Goal: Task Accomplishment & Management: Complete application form

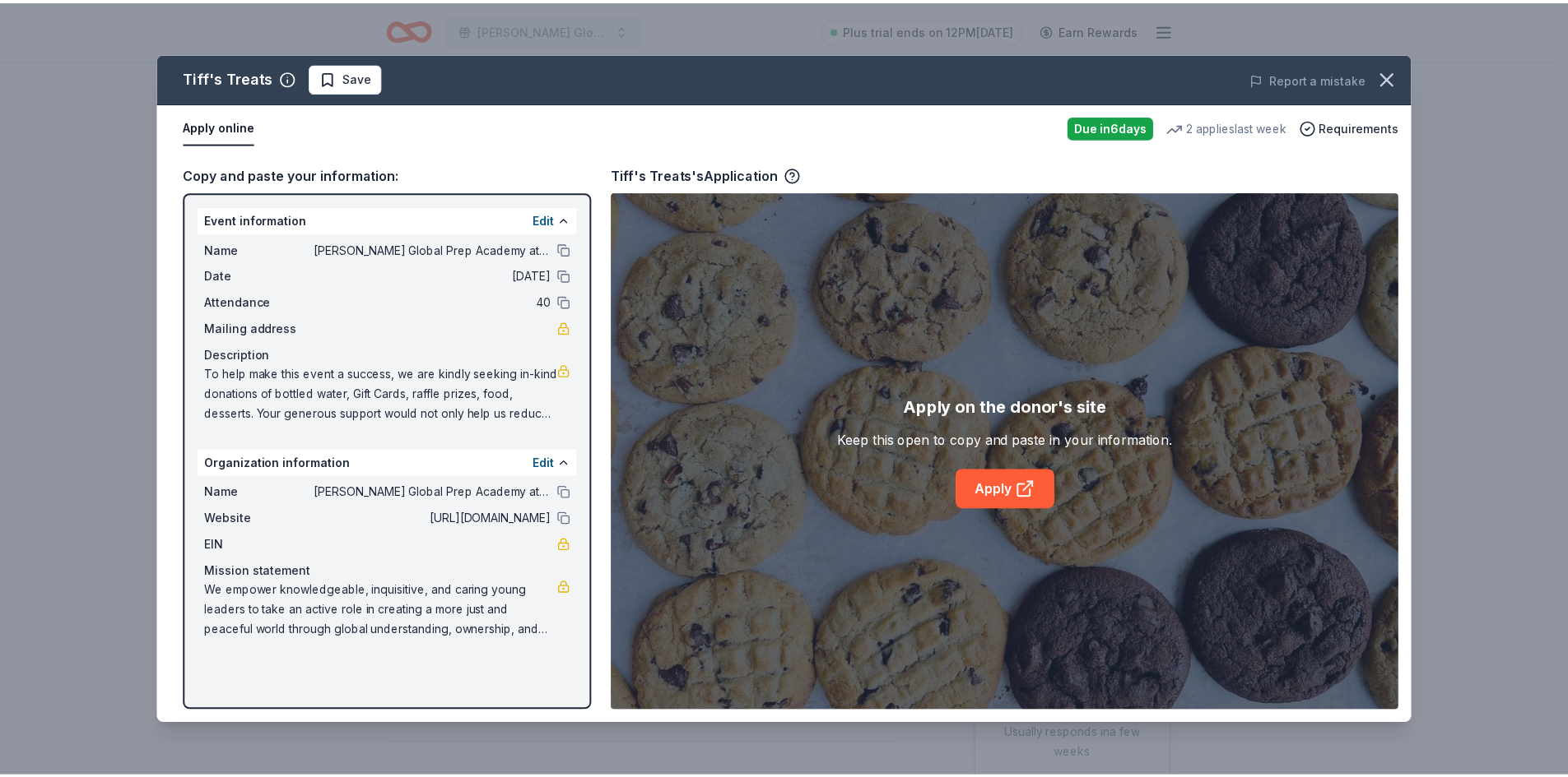
scroll to position [247, 0]
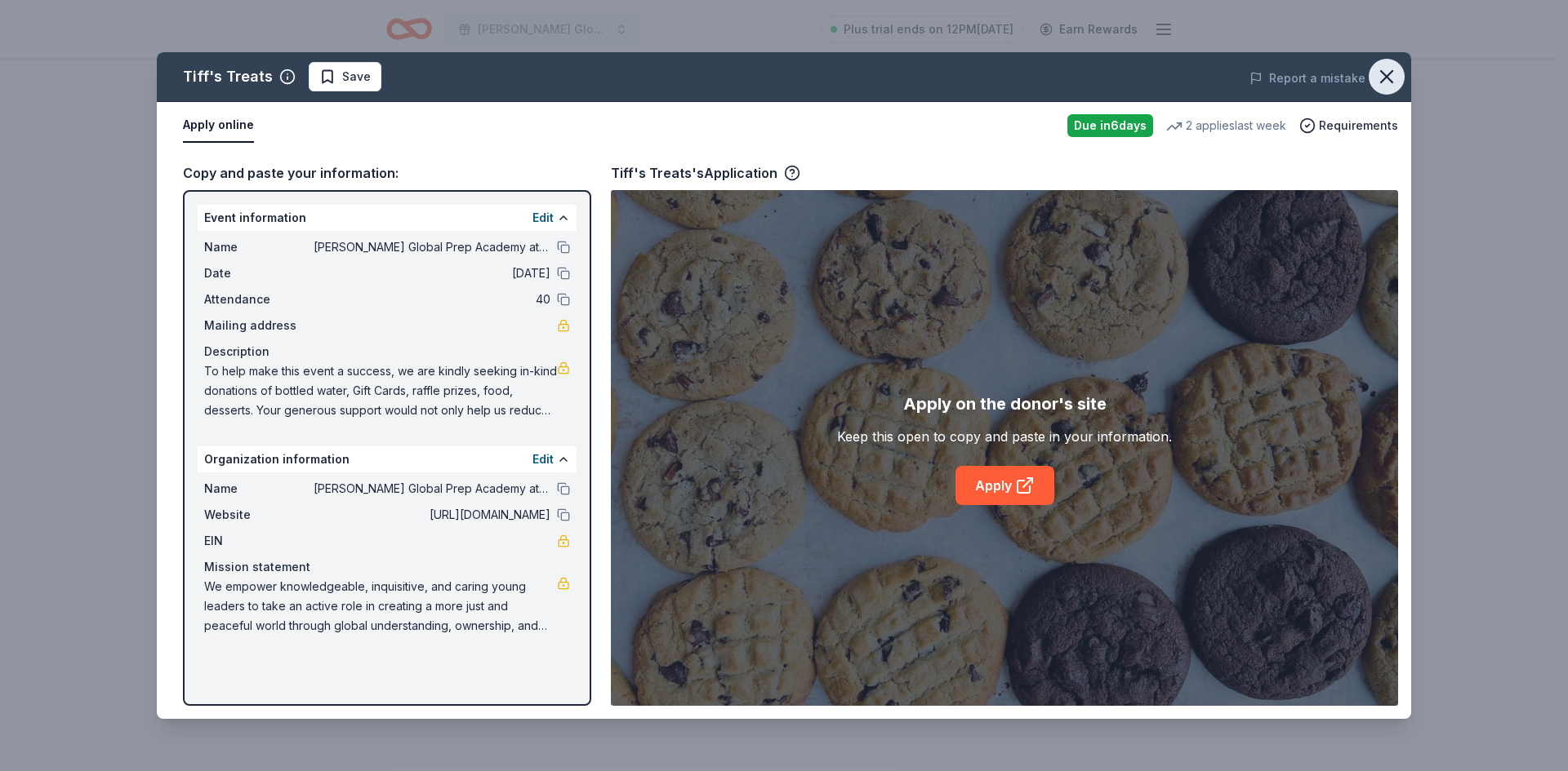
click at [1379, 67] on icon "button" at bounding box center [1386, 77] width 23 height 23
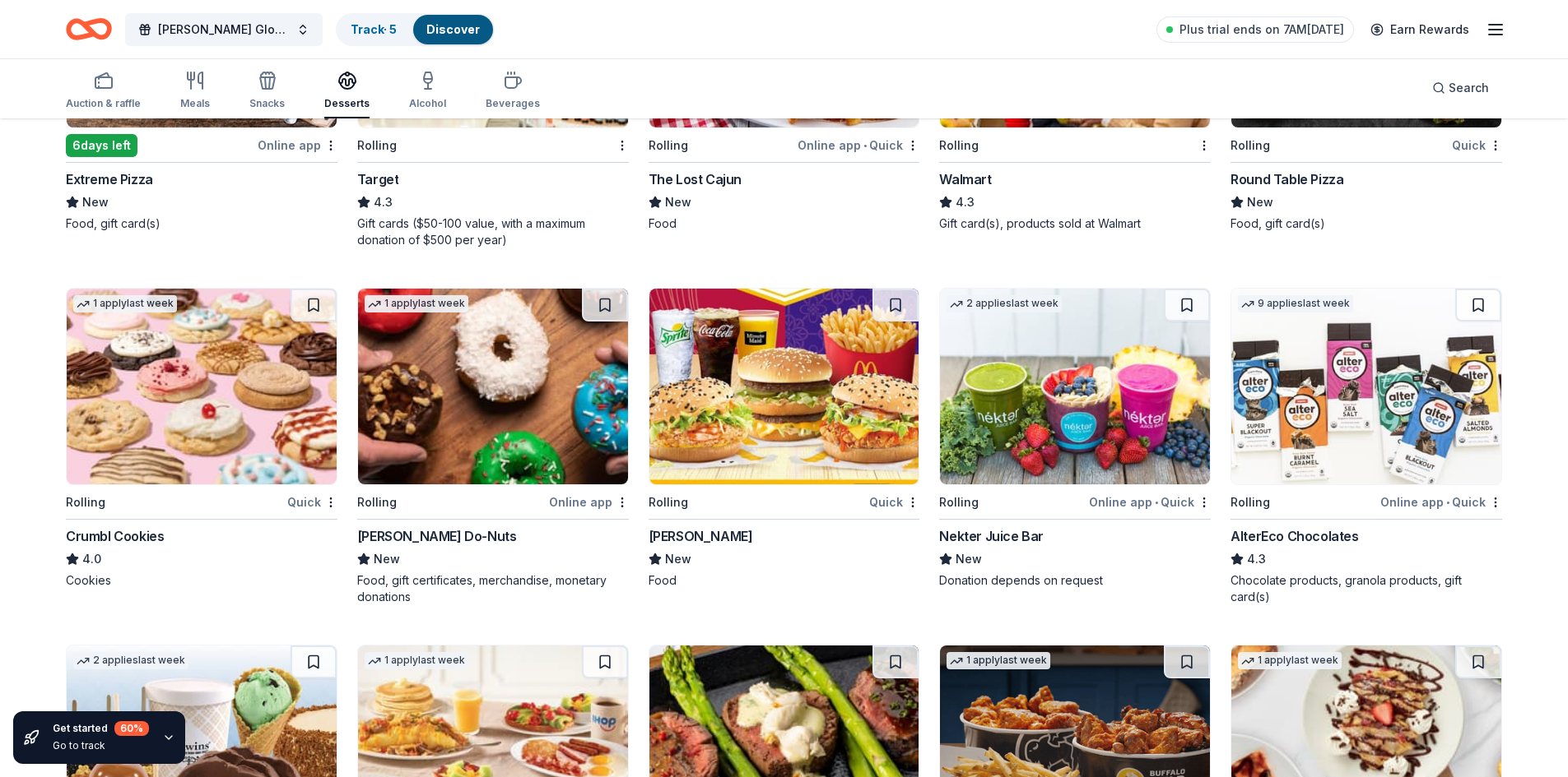
scroll to position [1152, 0]
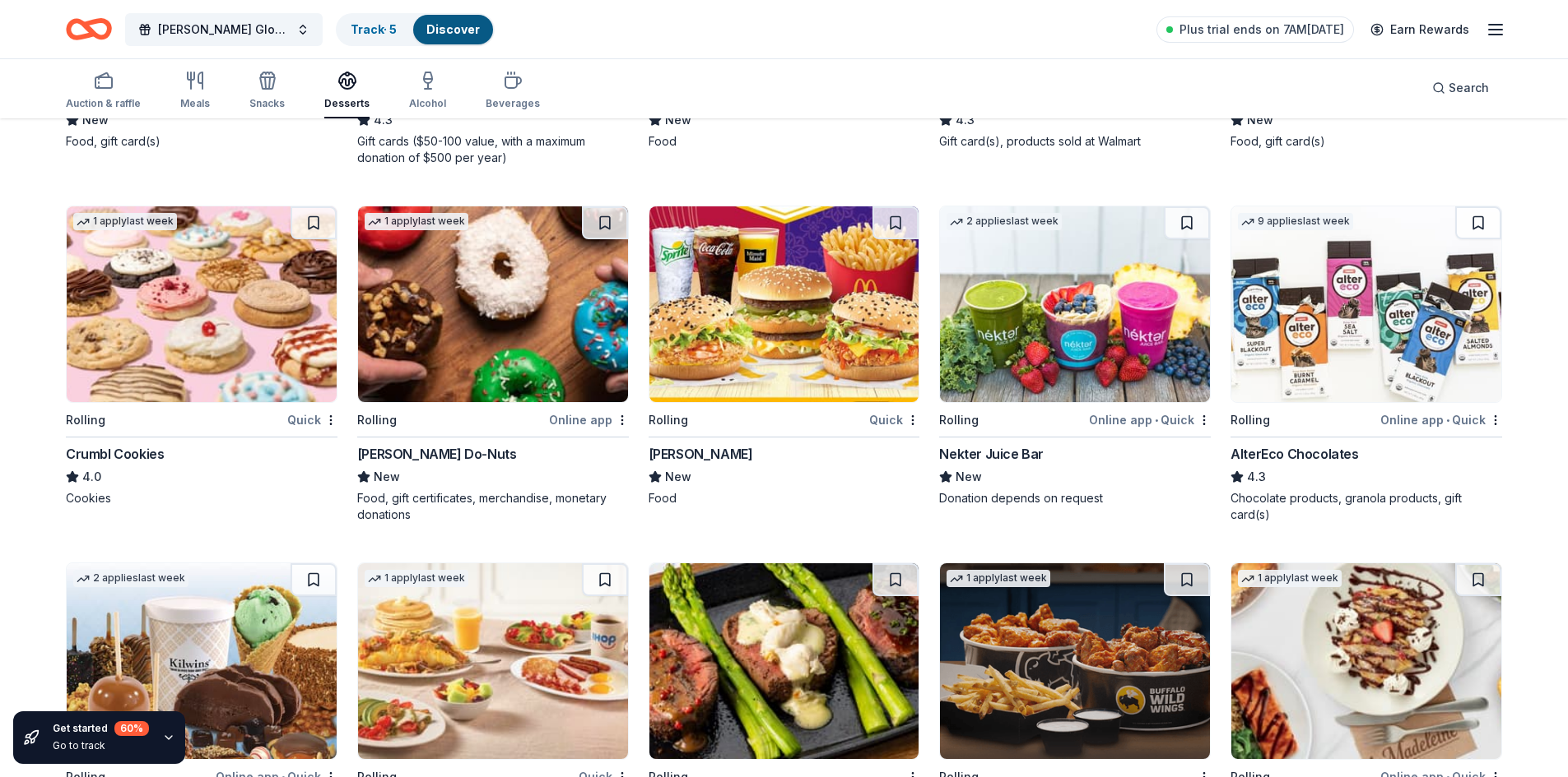
click at [145, 332] on img at bounding box center [201, 304] width 270 height 196
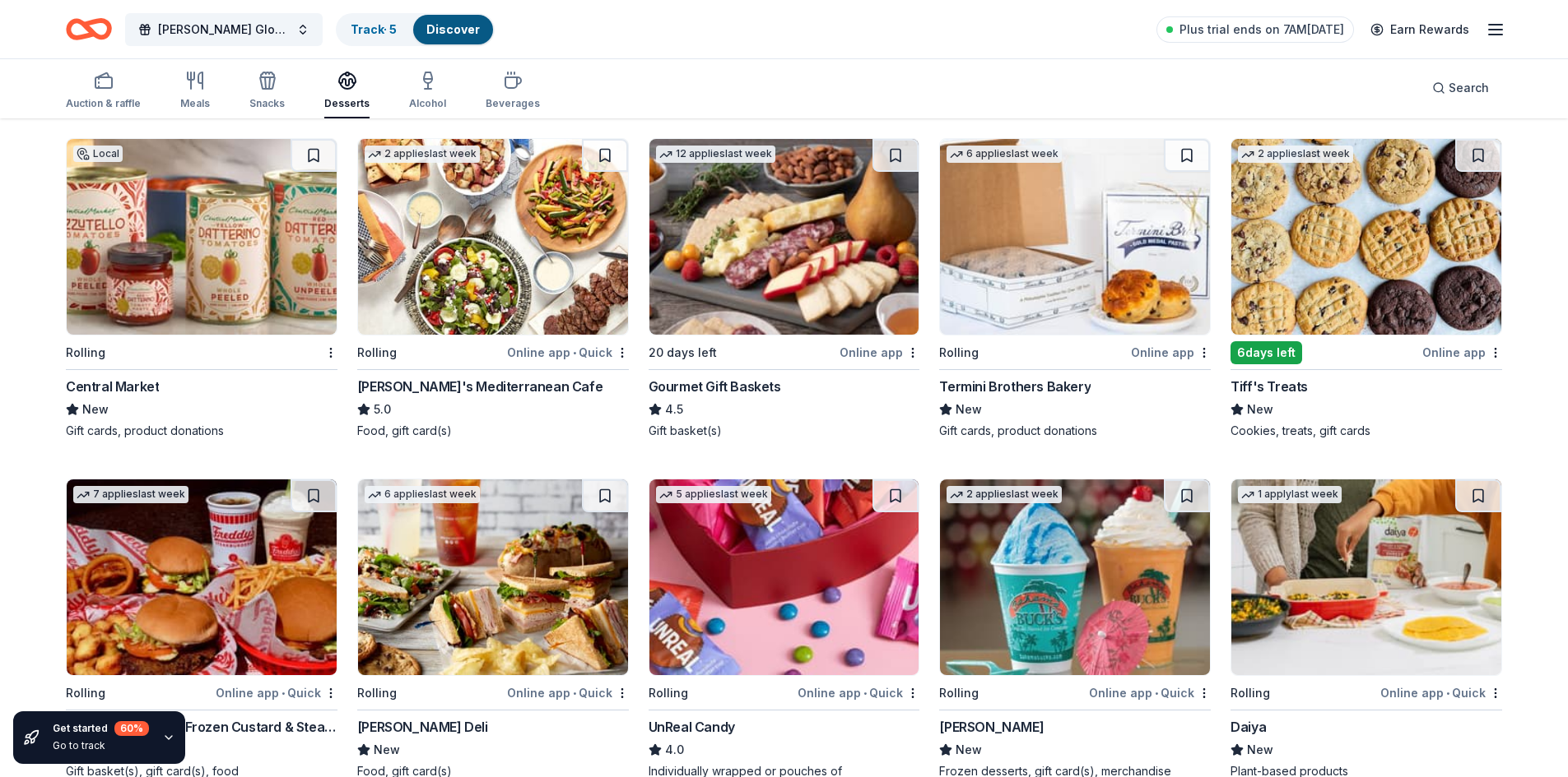
scroll to position [0, 0]
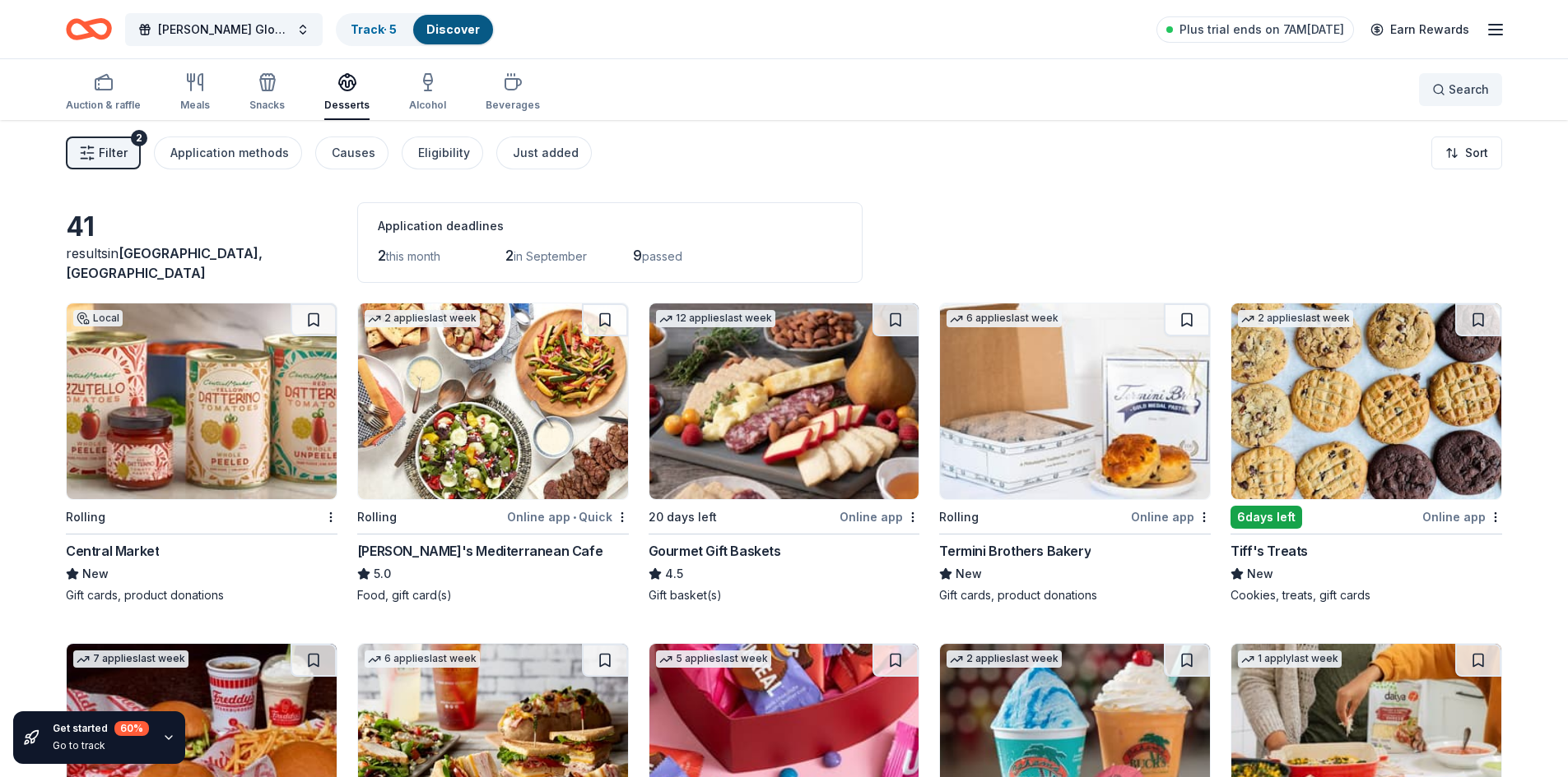
click at [1428, 86] on button "Search" at bounding box center [1460, 90] width 83 height 32
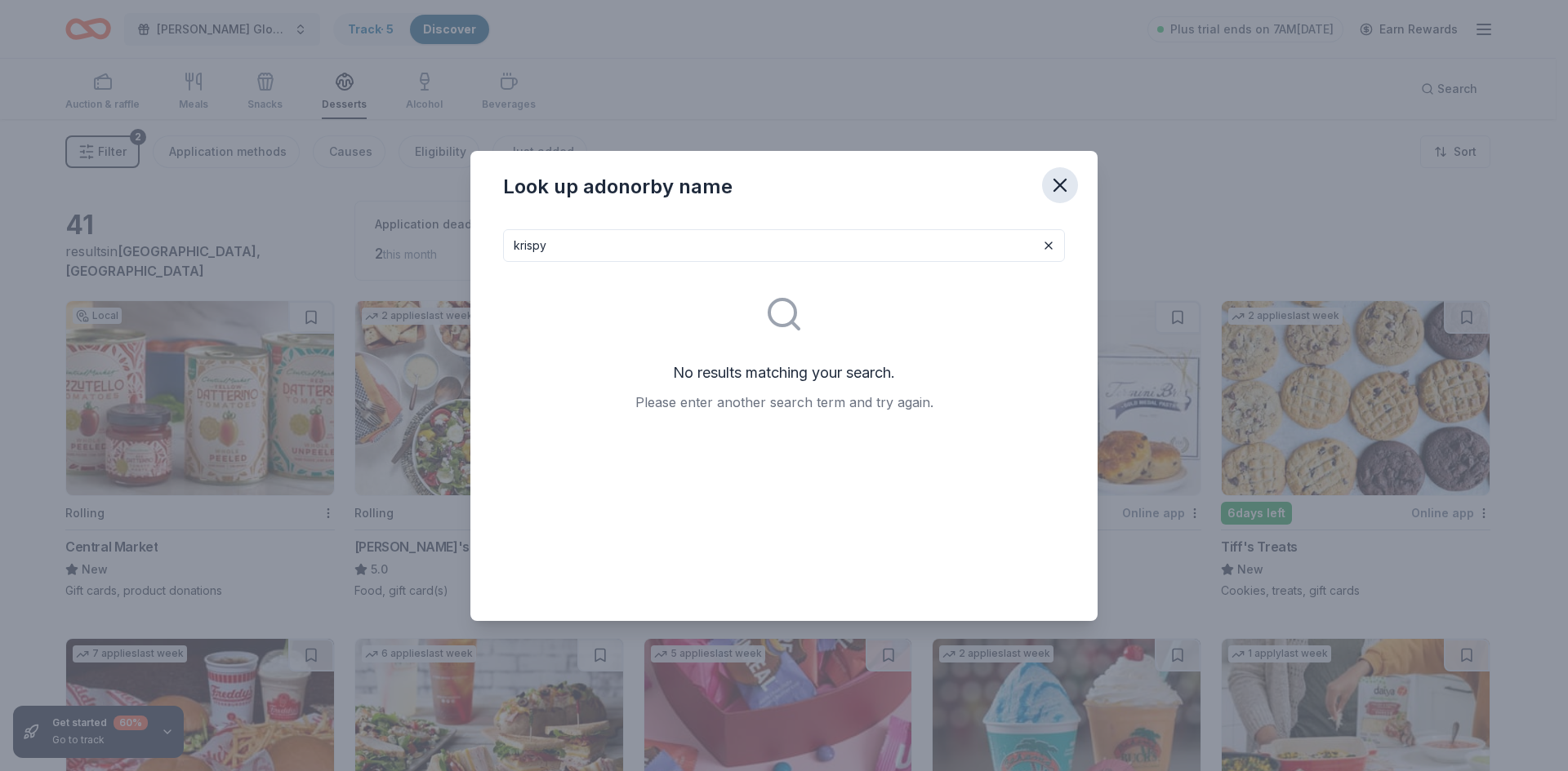
type input "krispy"
click at [1067, 180] on icon "button" at bounding box center [1060, 186] width 23 height 23
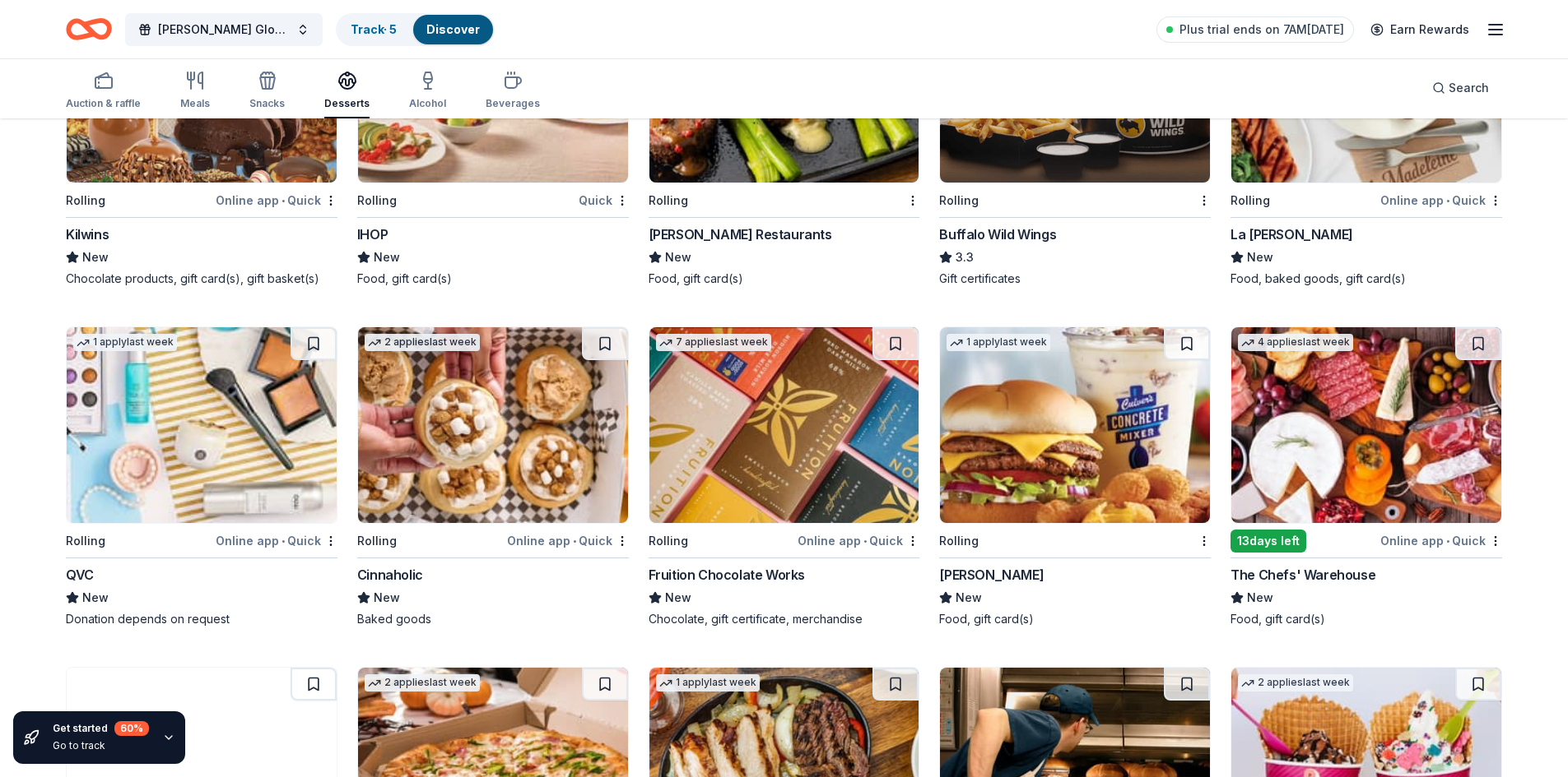
scroll to position [1647, 0]
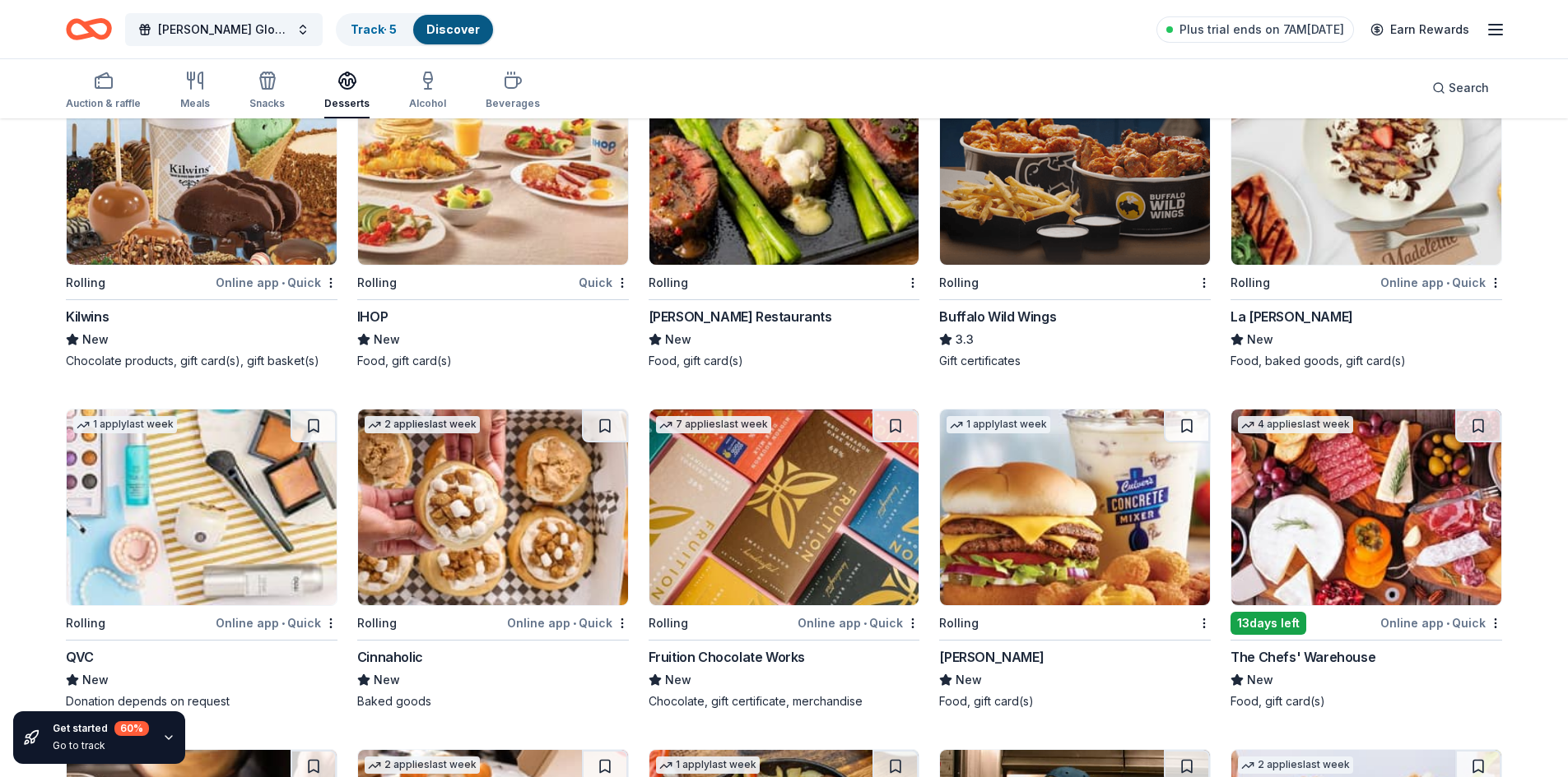
click at [509, 492] on img at bounding box center [493, 507] width 270 height 196
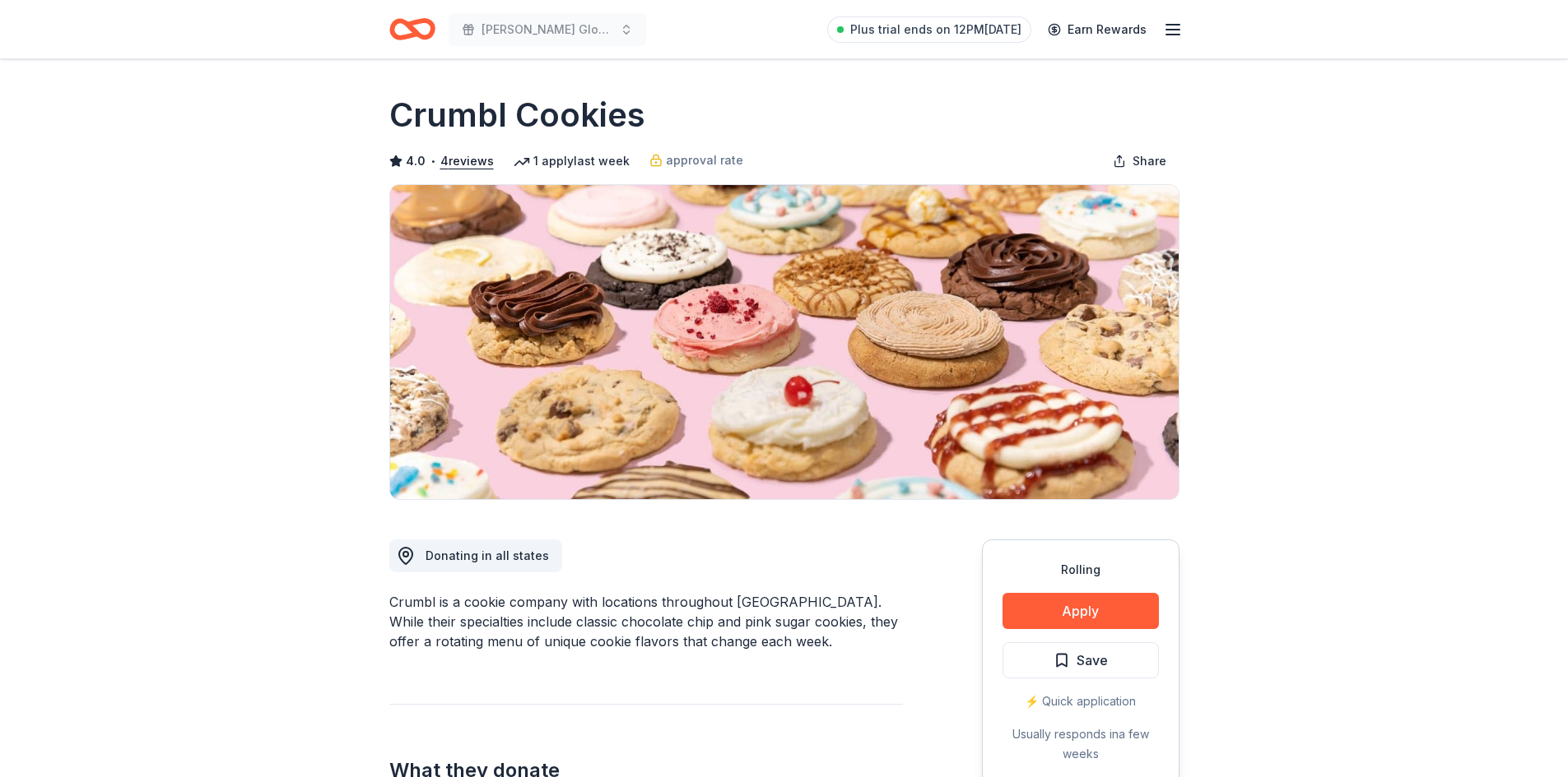
scroll to position [247, 0]
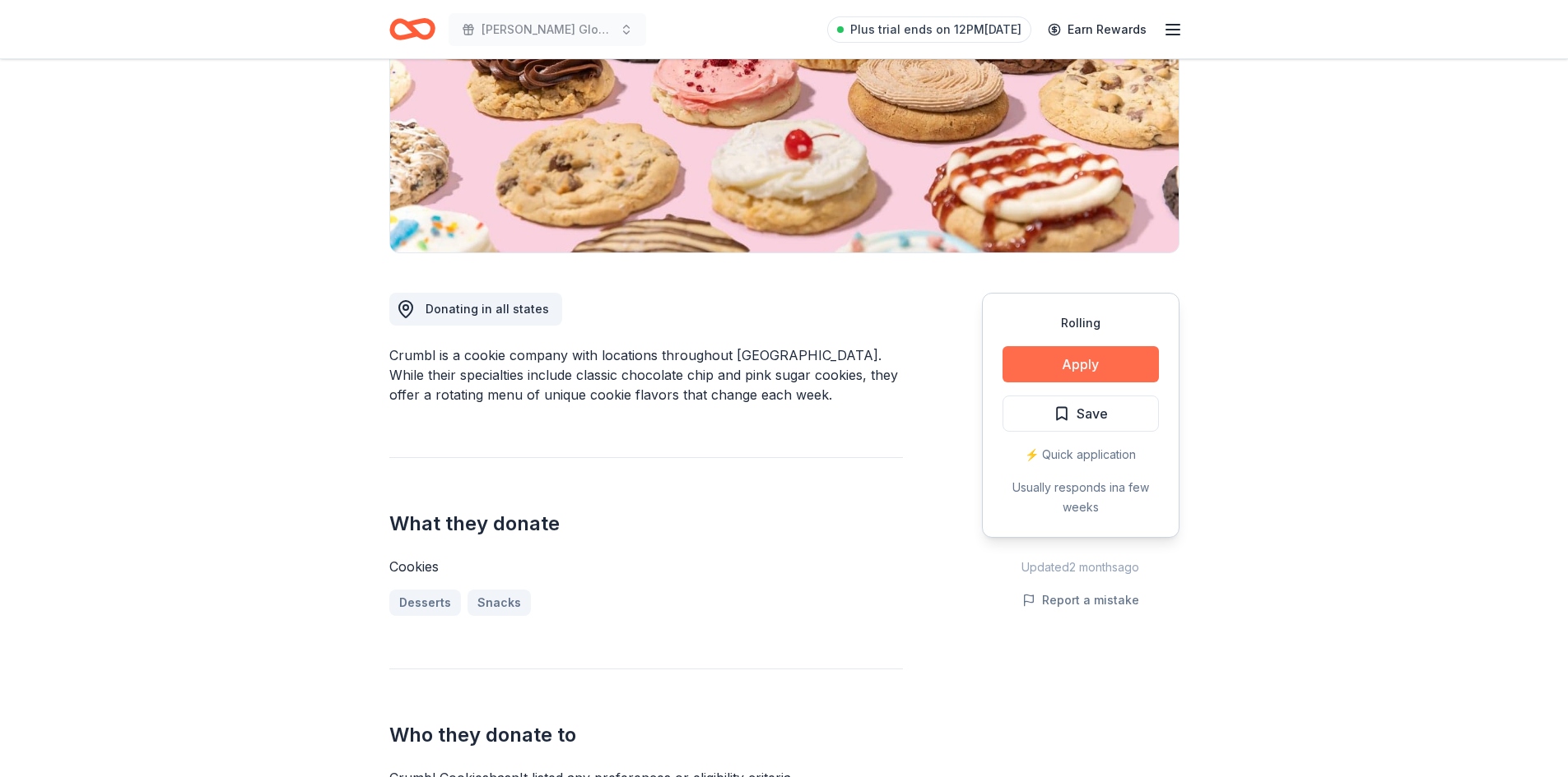
click at [1024, 357] on button "Apply" at bounding box center [1081, 365] width 157 height 36
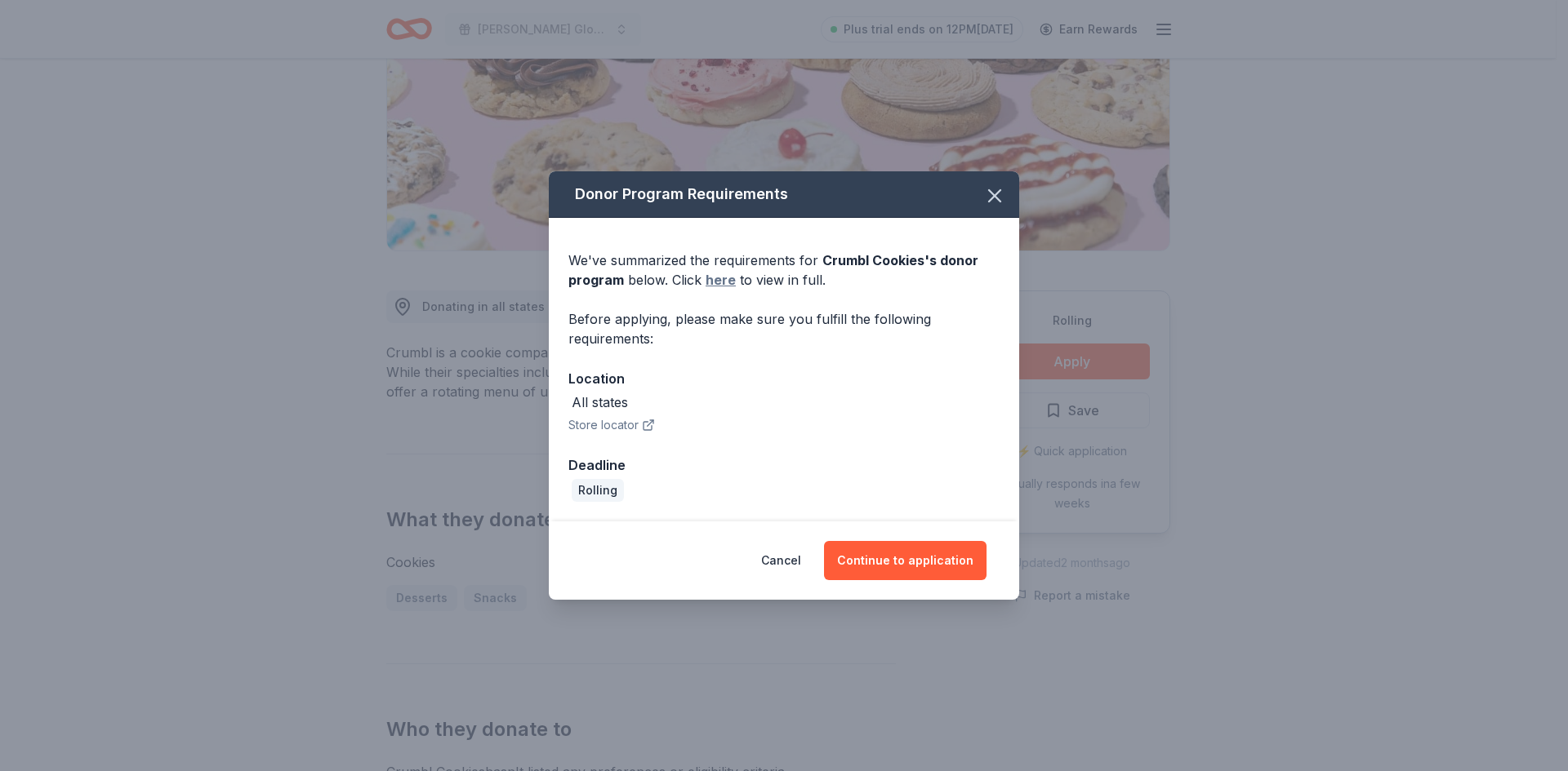
click at [710, 284] on link "here" at bounding box center [721, 279] width 30 height 20
click at [989, 188] on icon "button" at bounding box center [995, 196] width 23 height 23
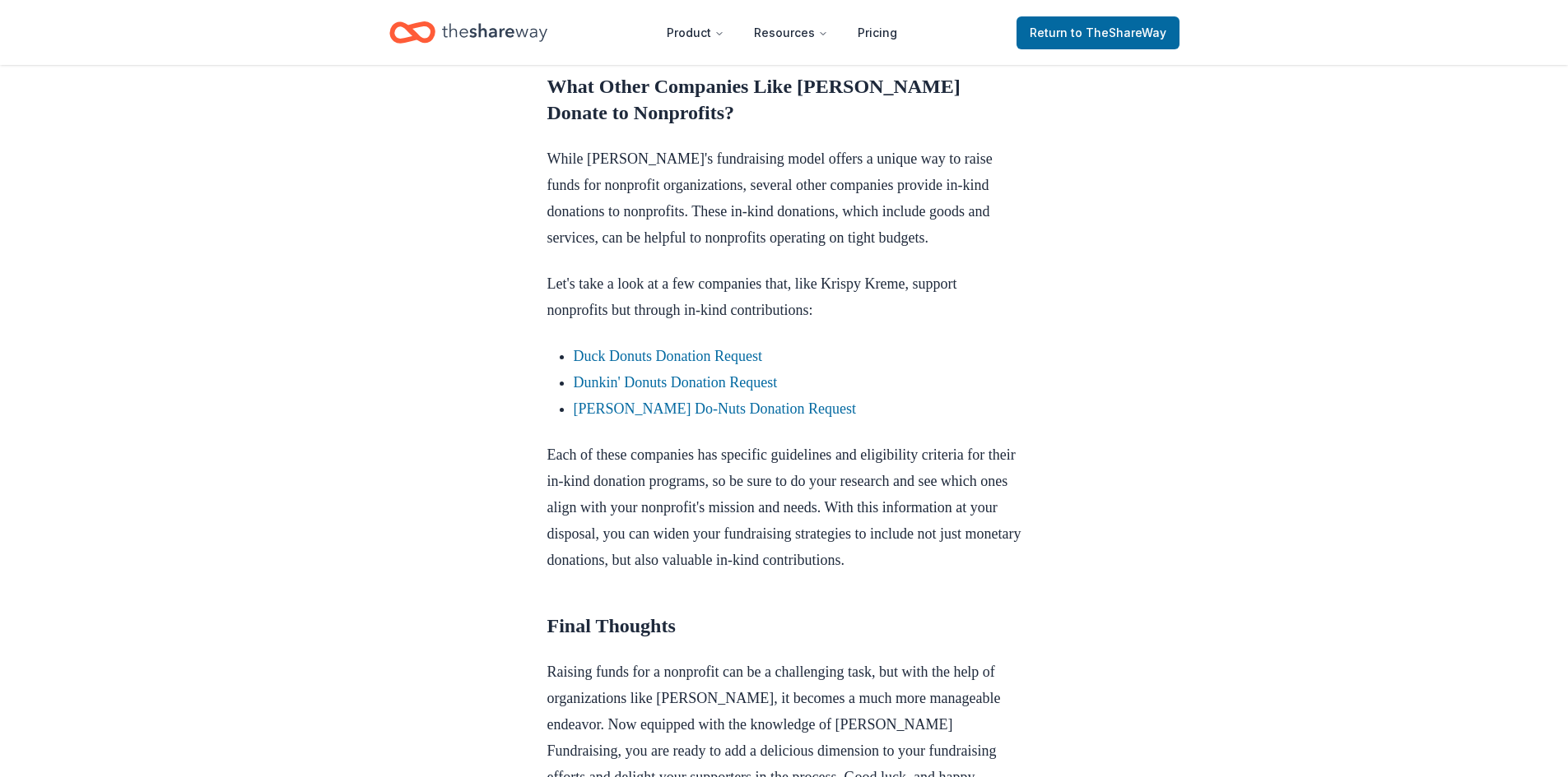
scroll to position [1974, 0]
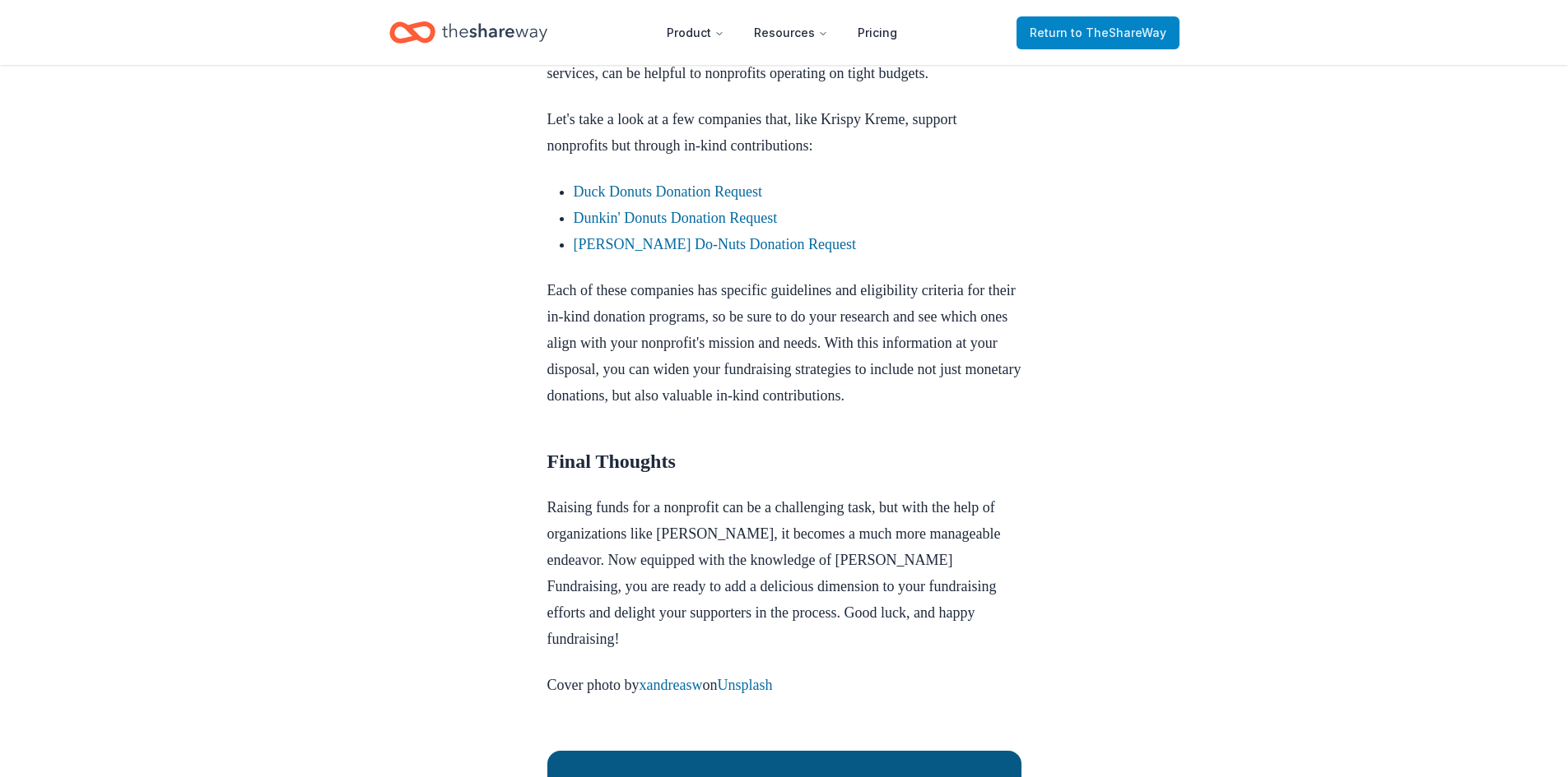
click at [1046, 29] on span "Return to TheShareWay" at bounding box center [1097, 32] width 137 height 20
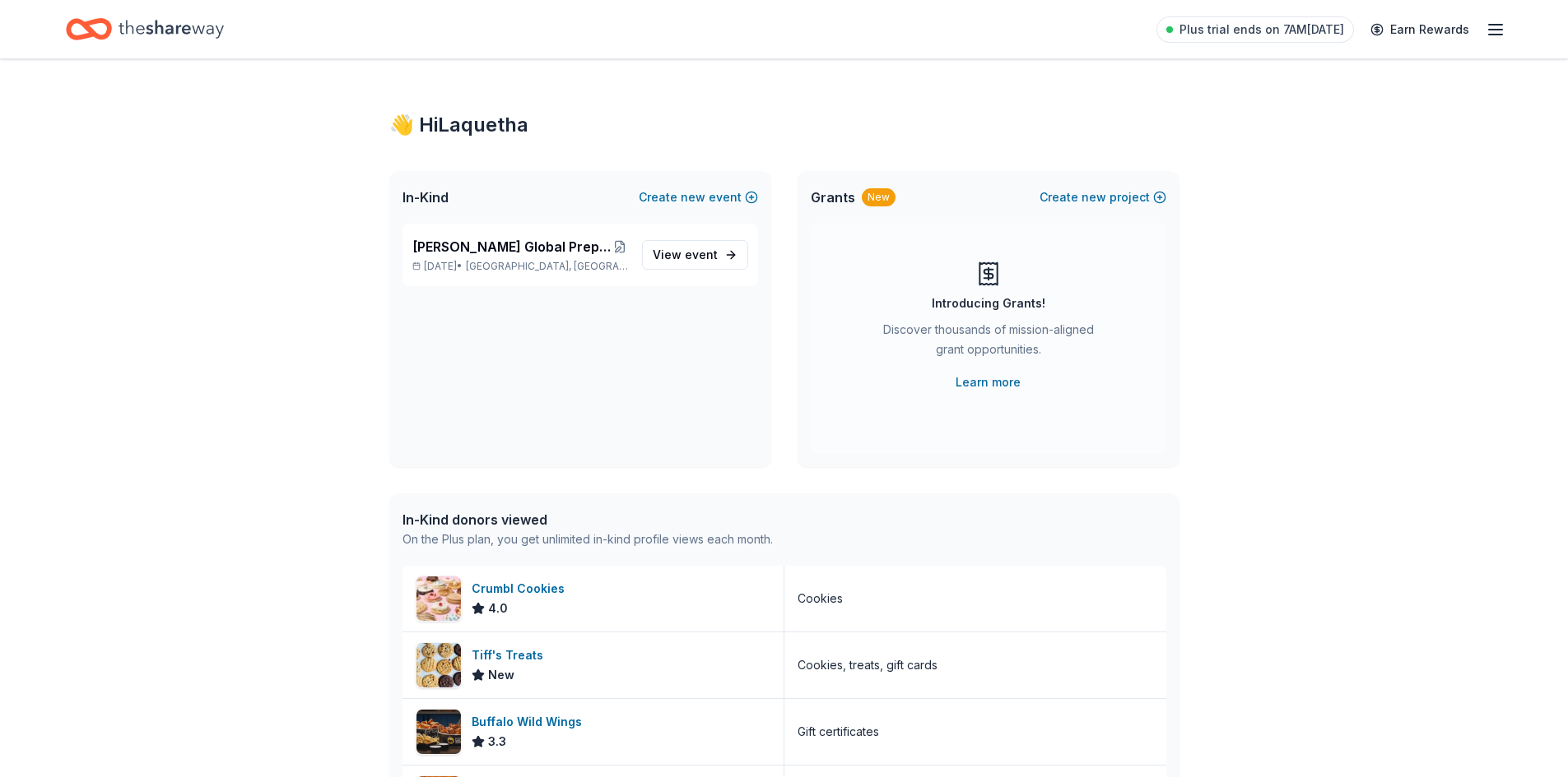
scroll to position [329, 0]
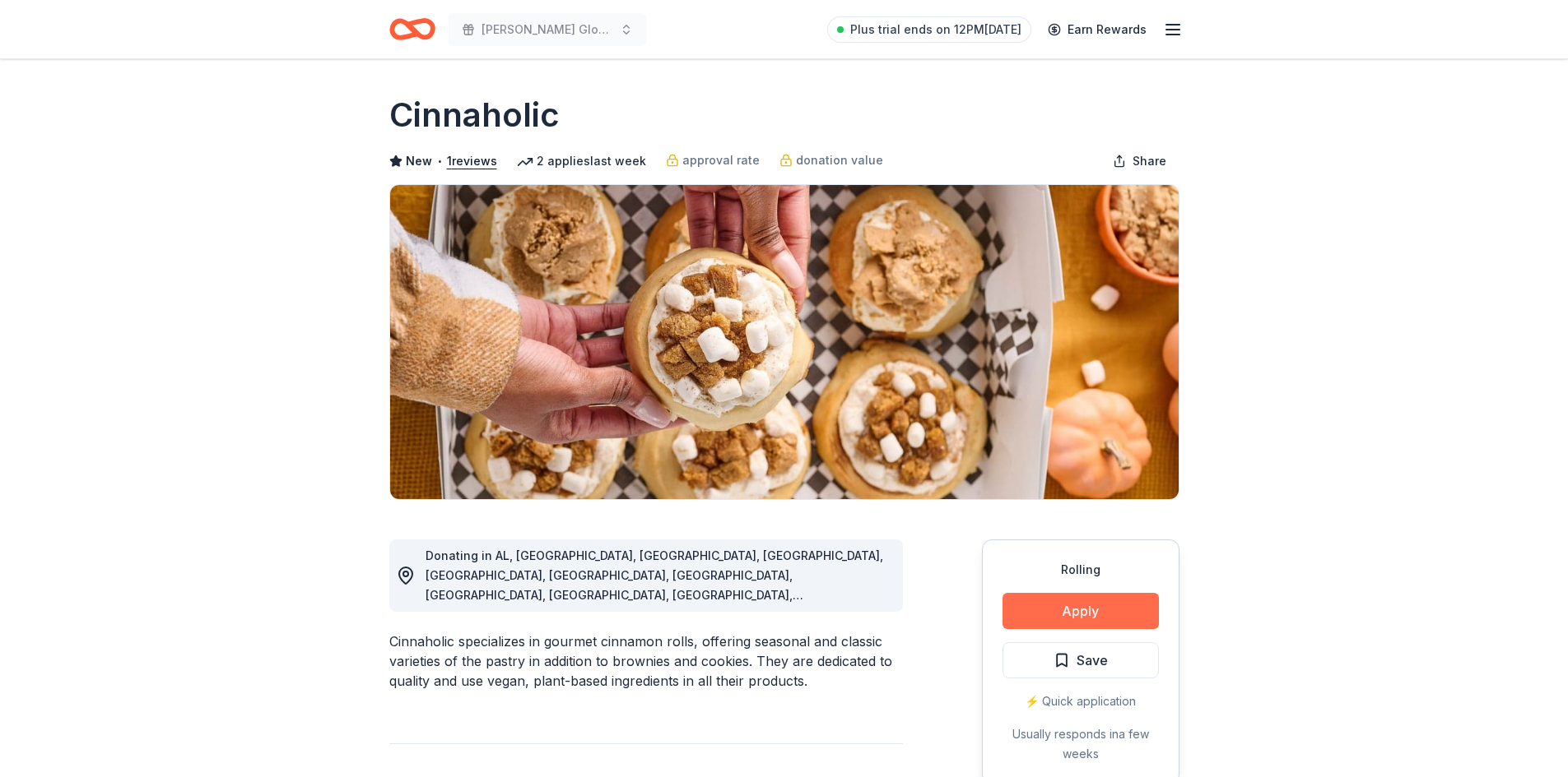
click at [1046, 603] on button "Apply" at bounding box center [1081, 611] width 157 height 36
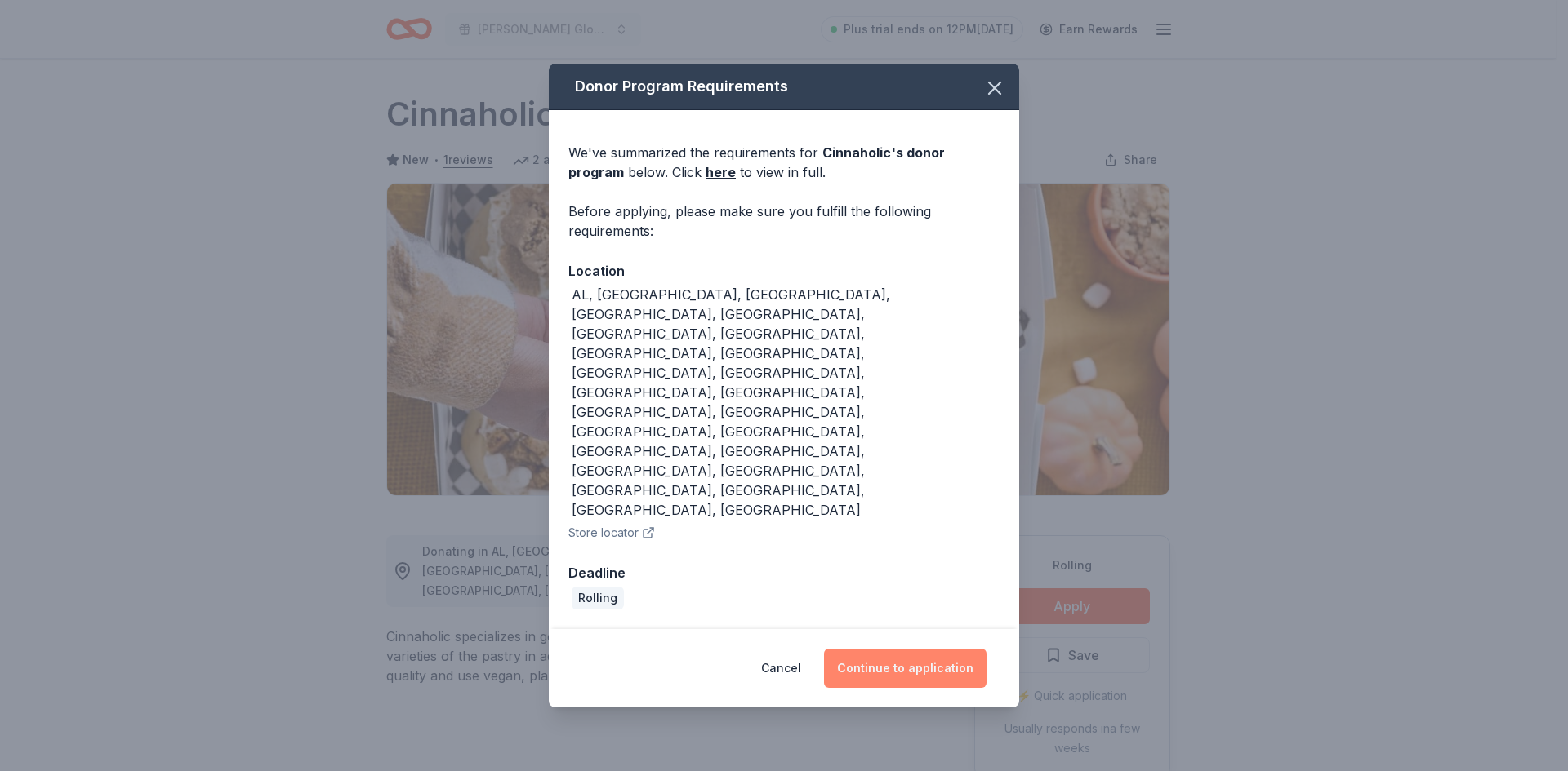
click at [880, 649] on button "Continue to application" at bounding box center [906, 668] width 163 height 39
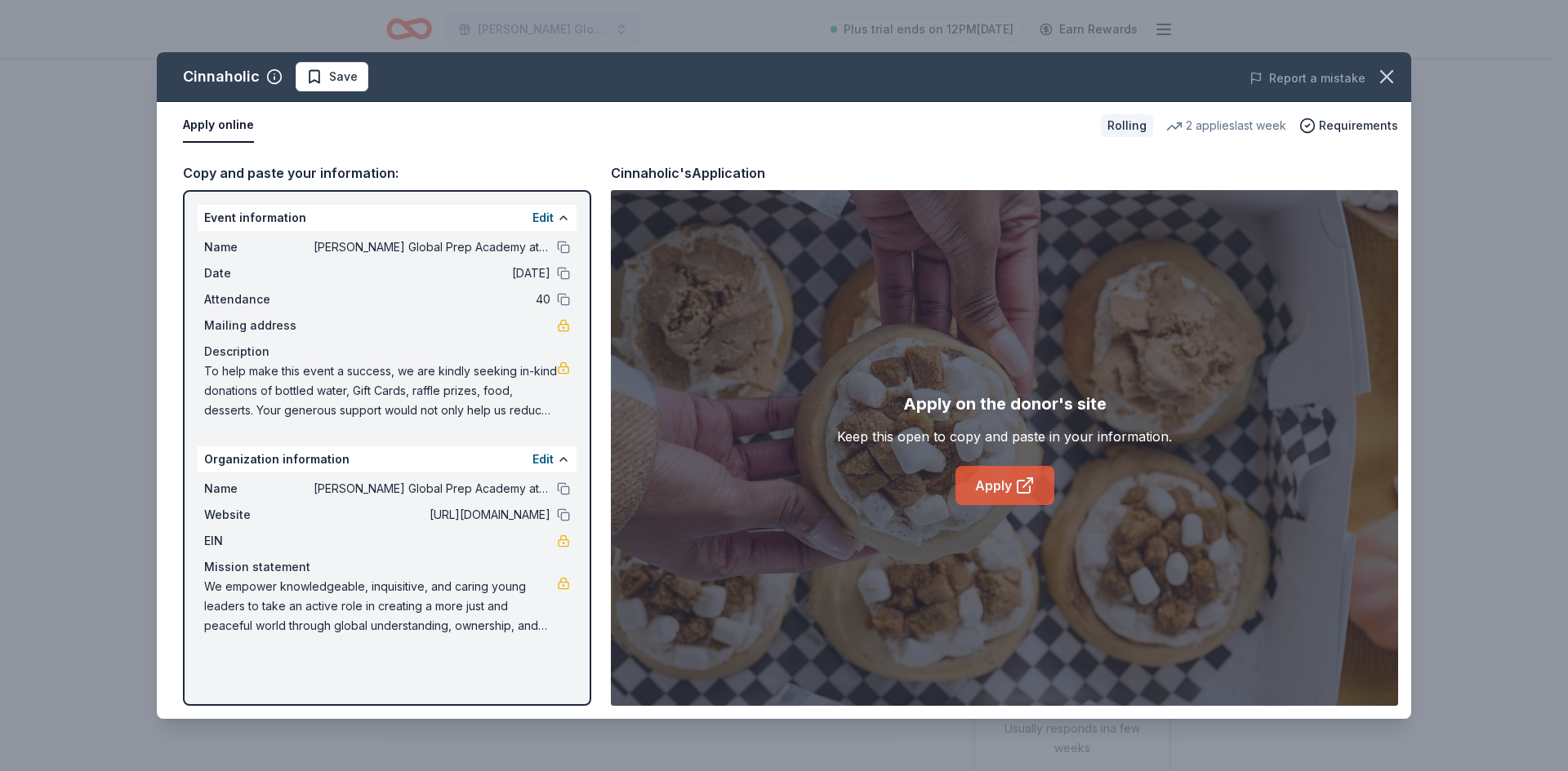
click at [991, 472] on link "Apply" at bounding box center [1004, 485] width 99 height 39
